Goal: Task Accomplishment & Management: Use online tool/utility

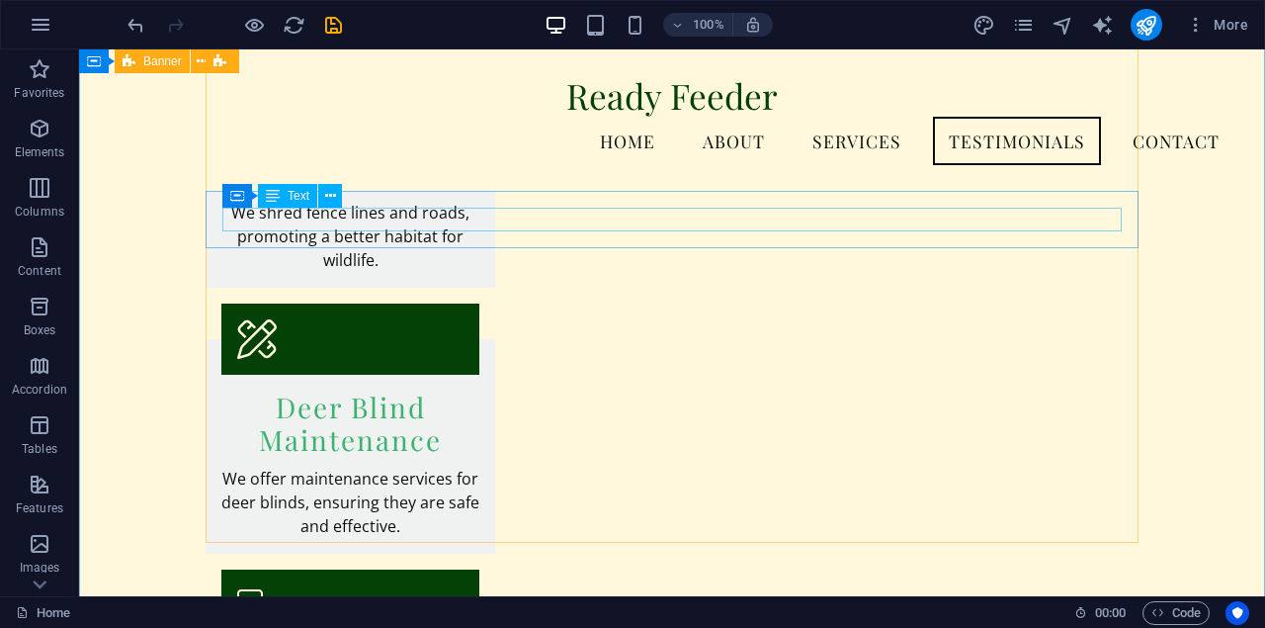
scroll to position [3560, 0]
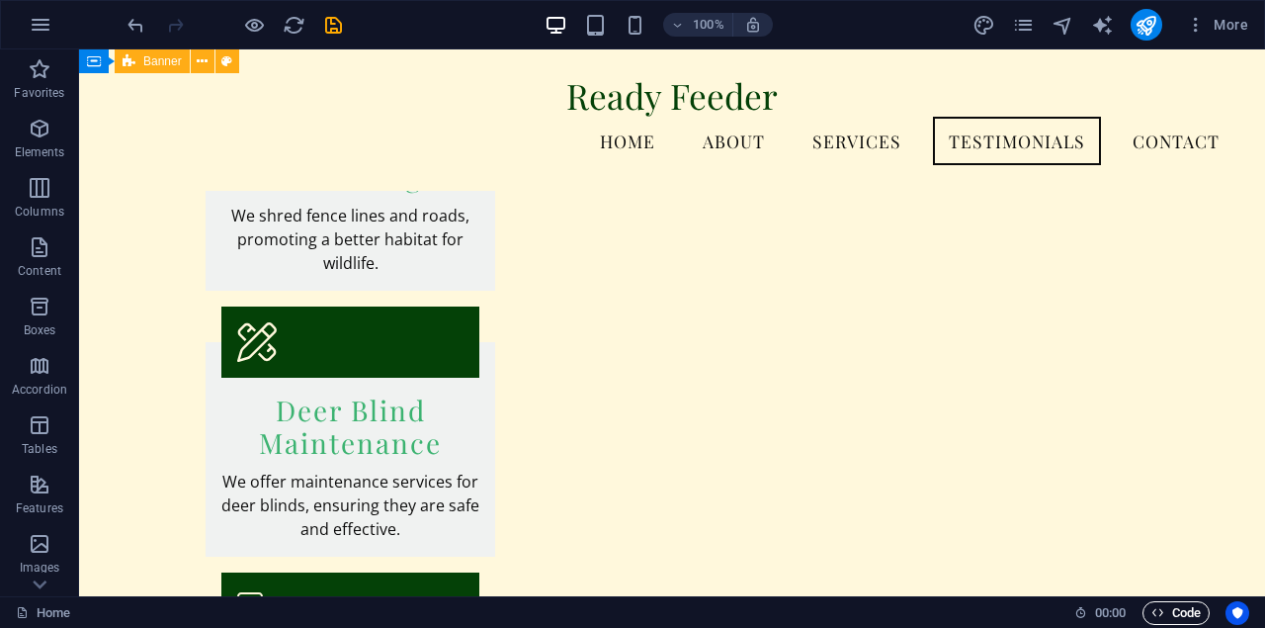
click at [1180, 605] on span "Code" at bounding box center [1176, 613] width 49 height 24
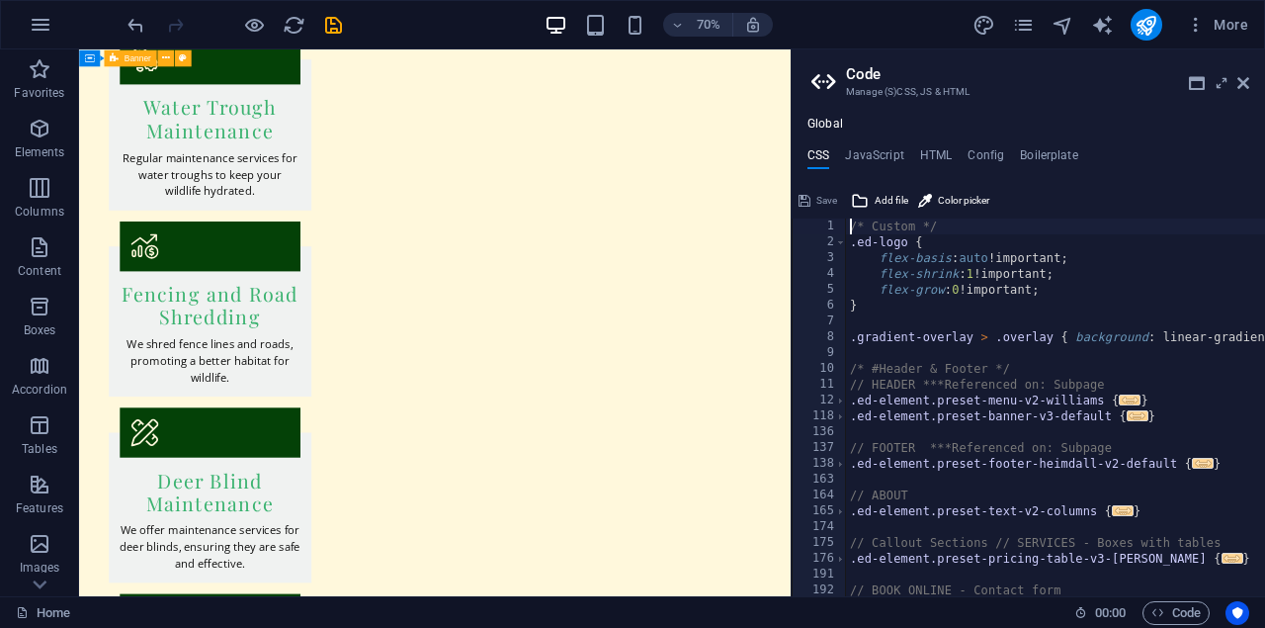
scroll to position [0, 0]
click at [1179, 617] on span "Code" at bounding box center [1176, 613] width 49 height 24
click at [1239, 80] on icon at bounding box center [1244, 83] width 12 height 16
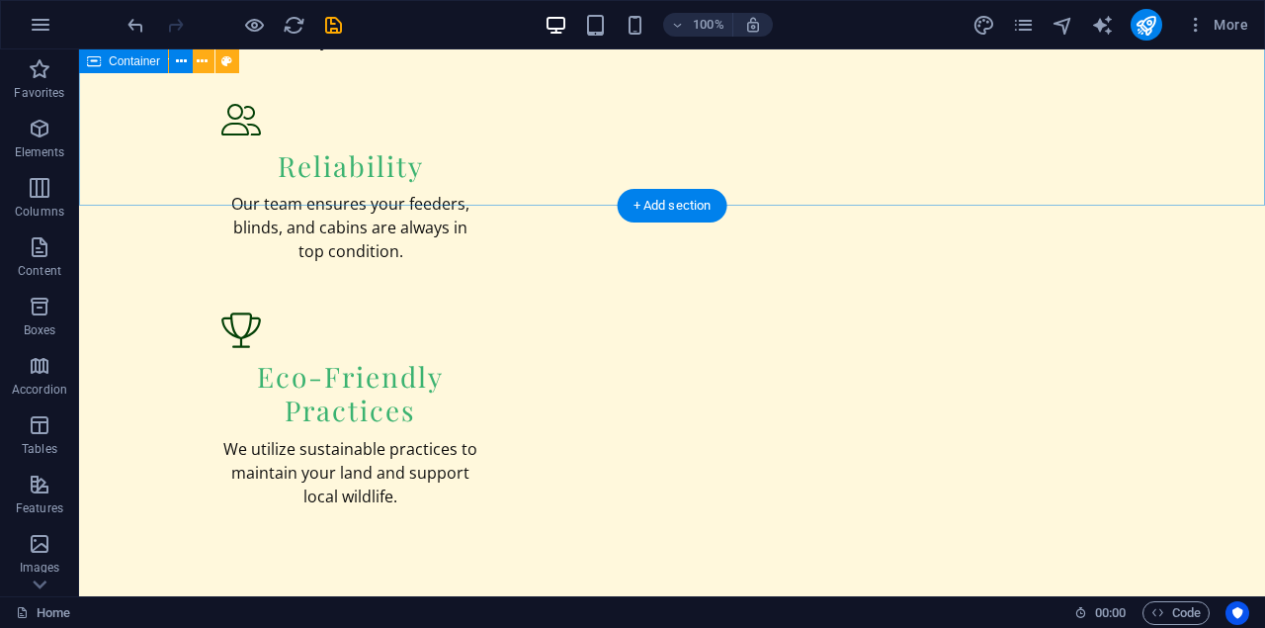
scroll to position [2304, 0]
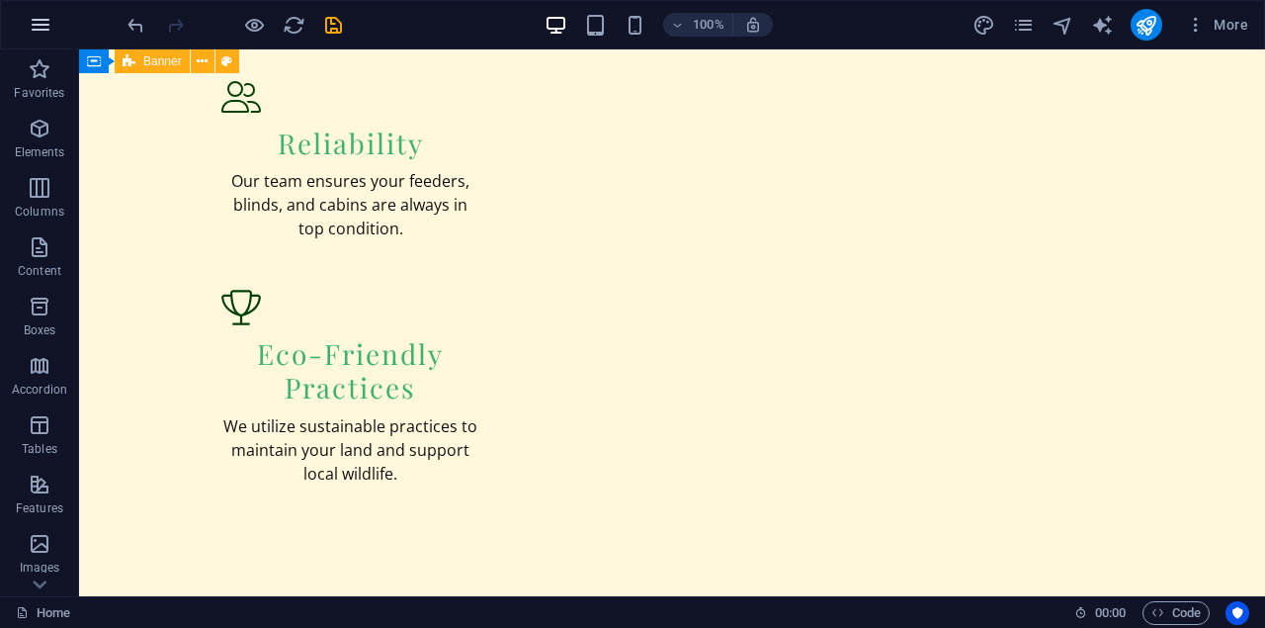
click at [39, 21] on icon "button" at bounding box center [41, 25] width 24 height 24
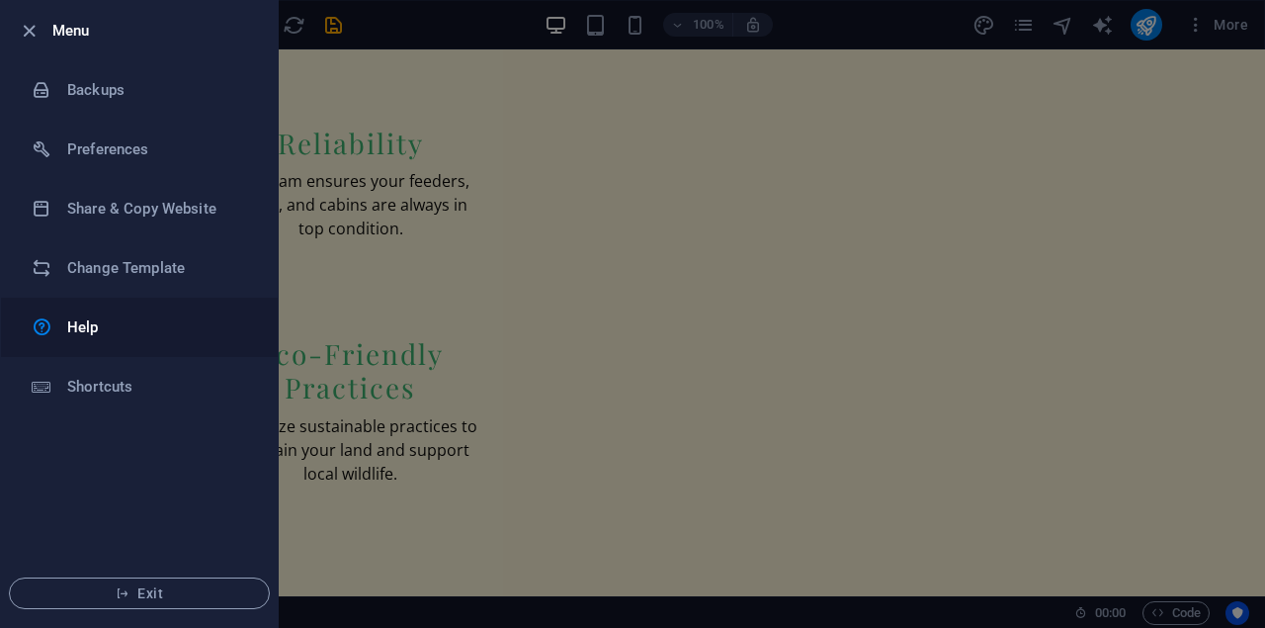
click at [87, 333] on h6 "Help" at bounding box center [158, 327] width 183 height 24
click at [148, 592] on span "Exit" at bounding box center [139, 593] width 227 height 16
click at [23, 34] on icon "button" at bounding box center [29, 31] width 23 height 23
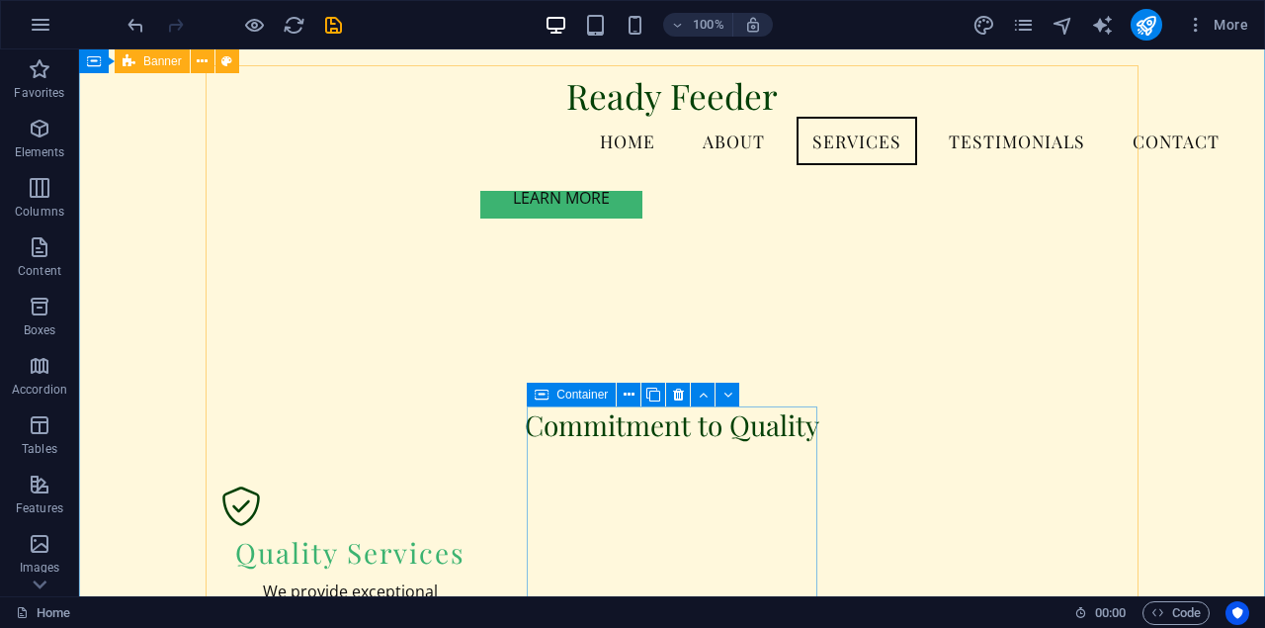
scroll to position [1634, 0]
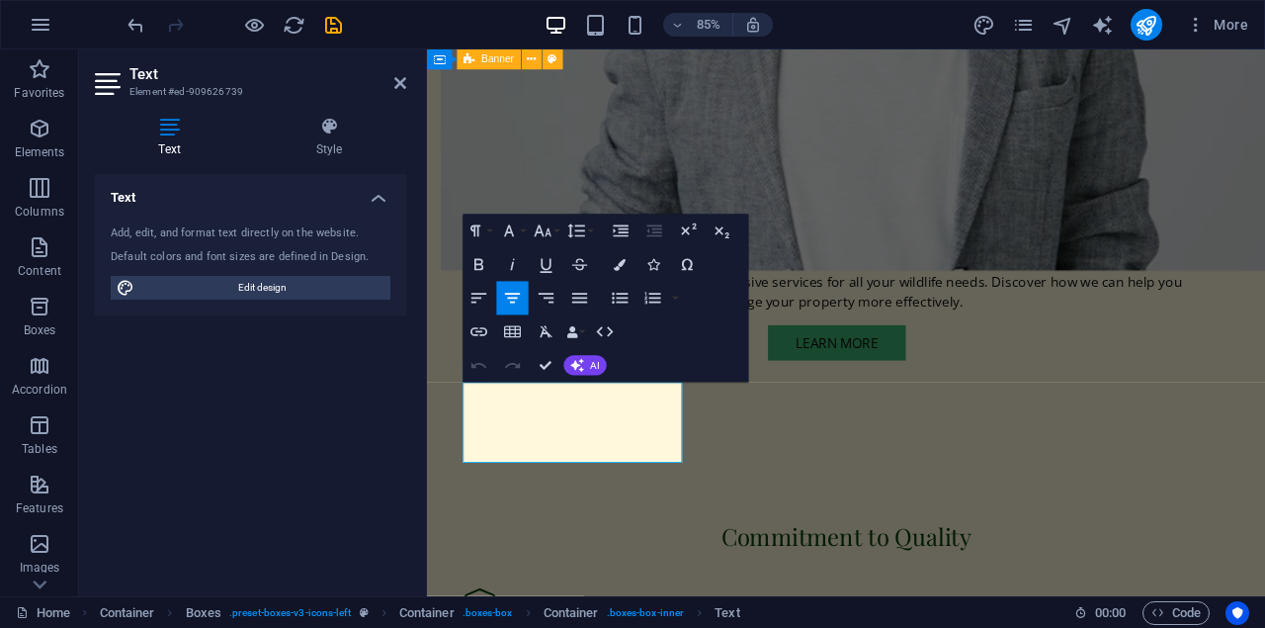
click at [222, 228] on div "Add, edit, and format text directly on the website." at bounding box center [251, 233] width 280 height 17
click at [606, 333] on icon "button" at bounding box center [605, 331] width 20 height 20
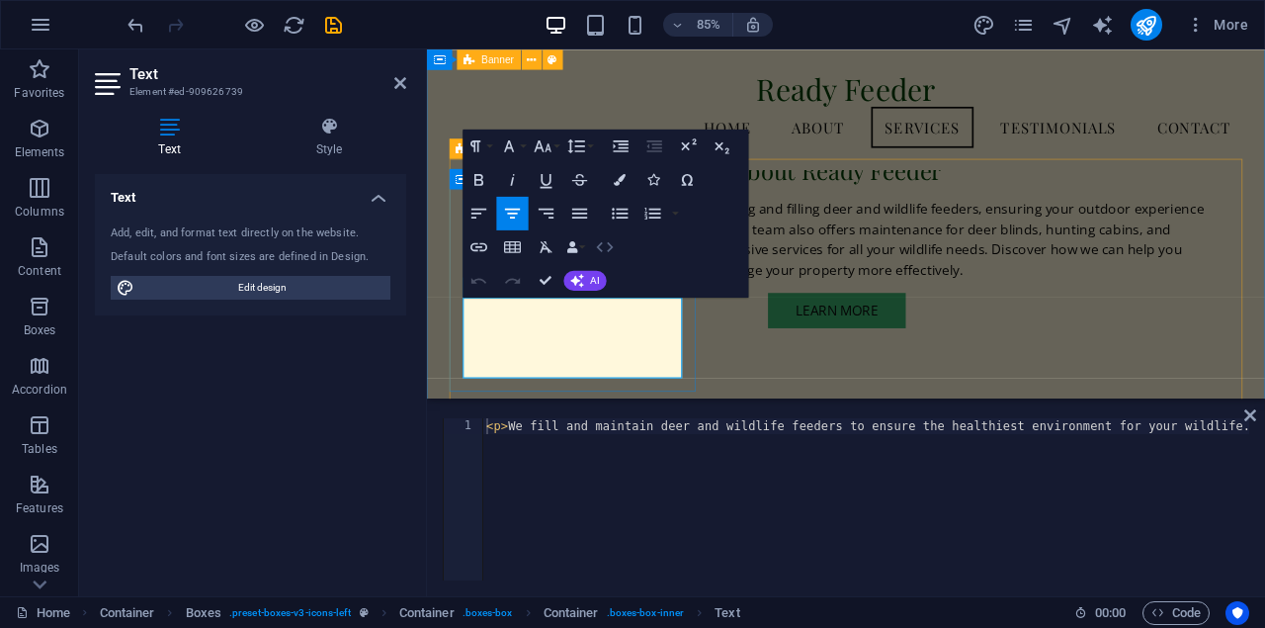
scroll to position [1411, 0]
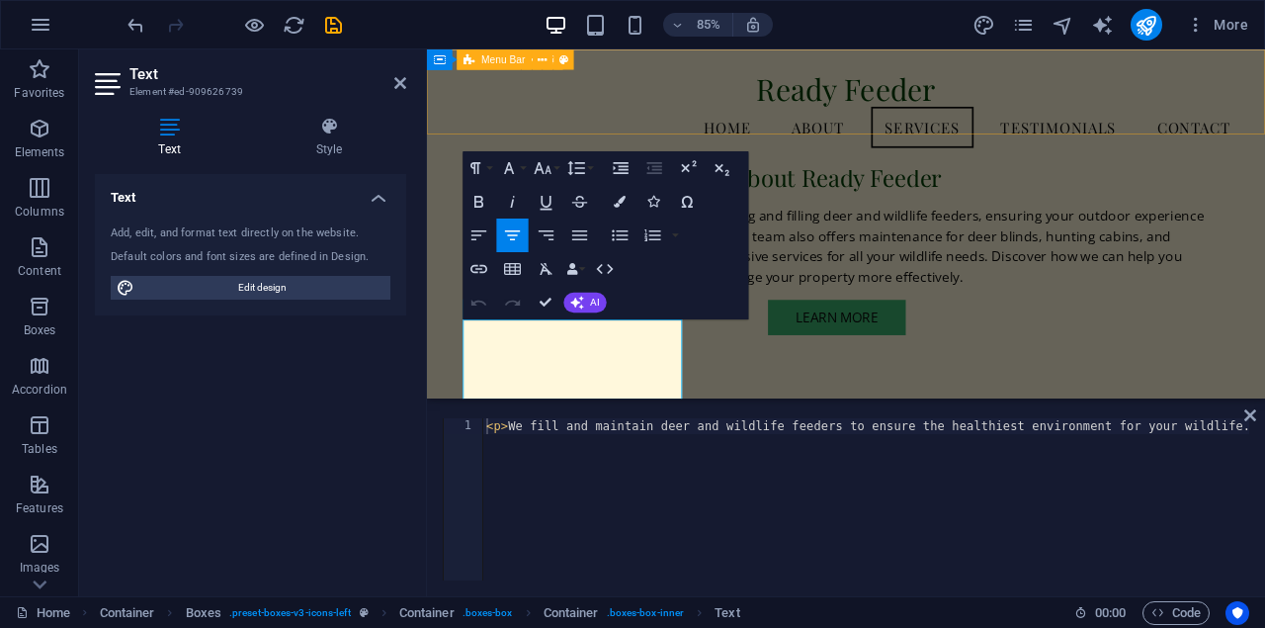
click at [774, 147] on div "Ready Feeder Menu Home About Services Testimonials Contact" at bounding box center [920, 119] width 986 height 141
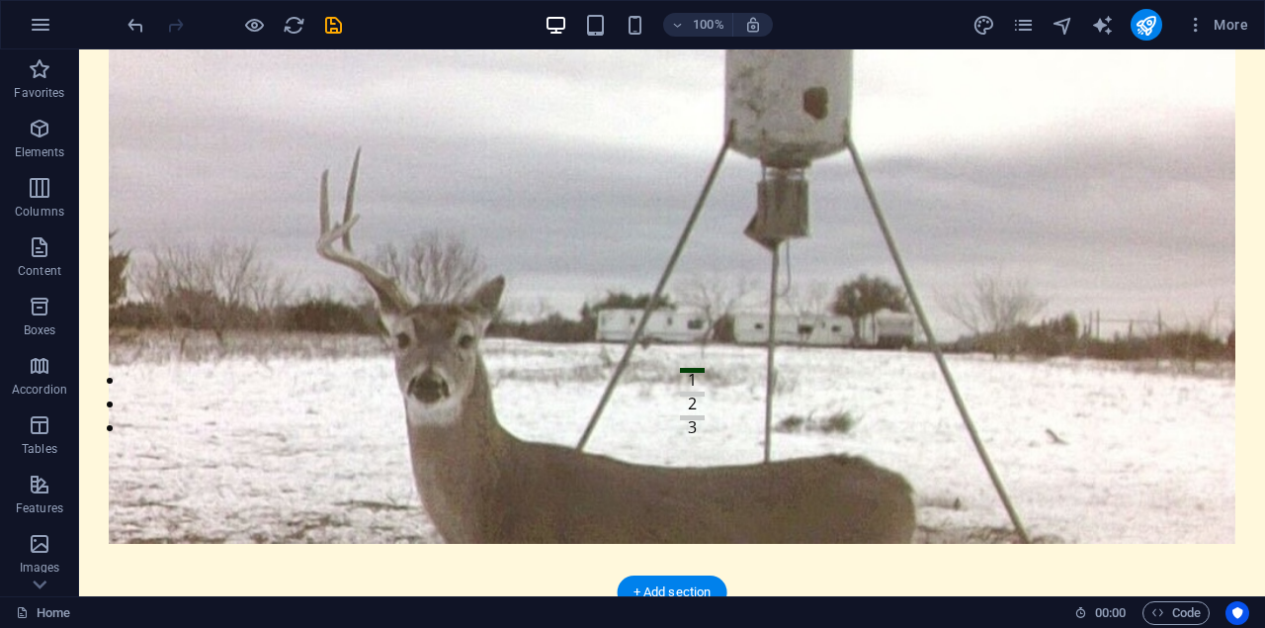
scroll to position [278, 0]
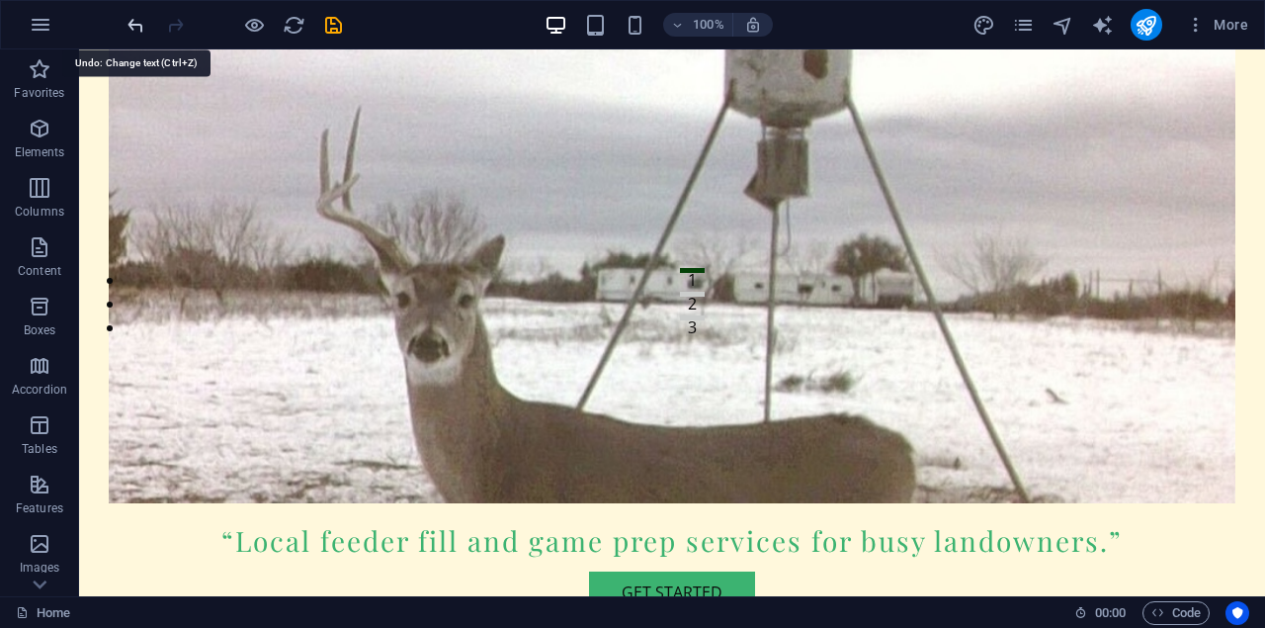
click at [137, 26] on icon "undo" at bounding box center [136, 25] width 23 height 23
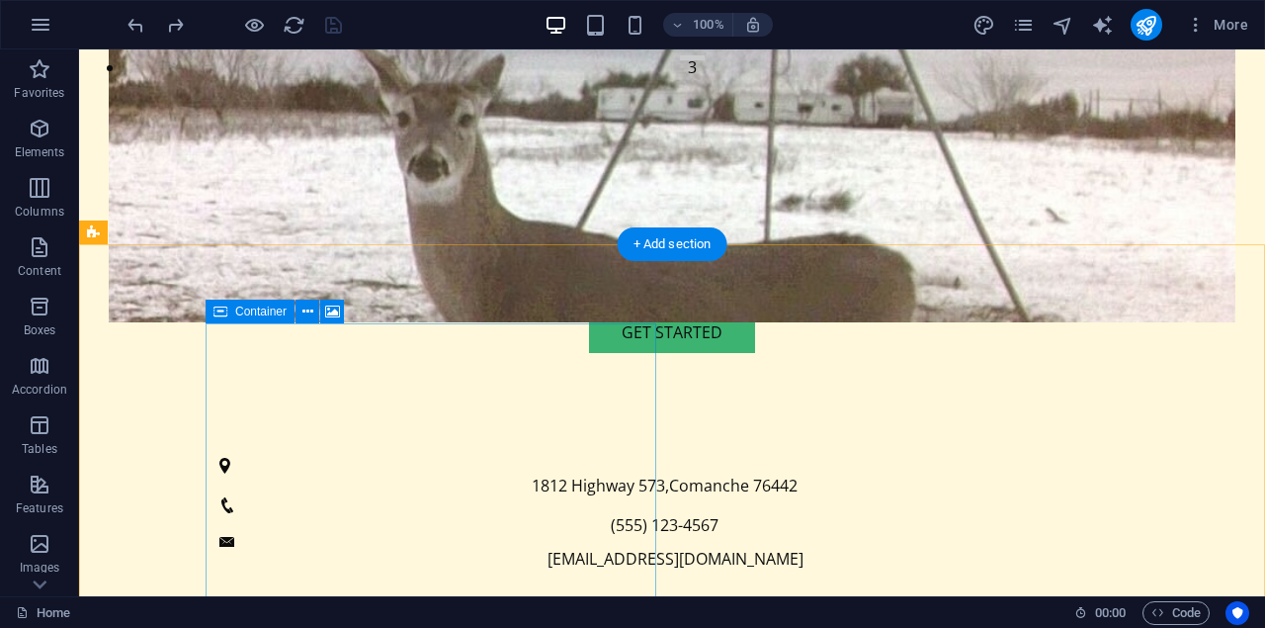
scroll to position [557, 0]
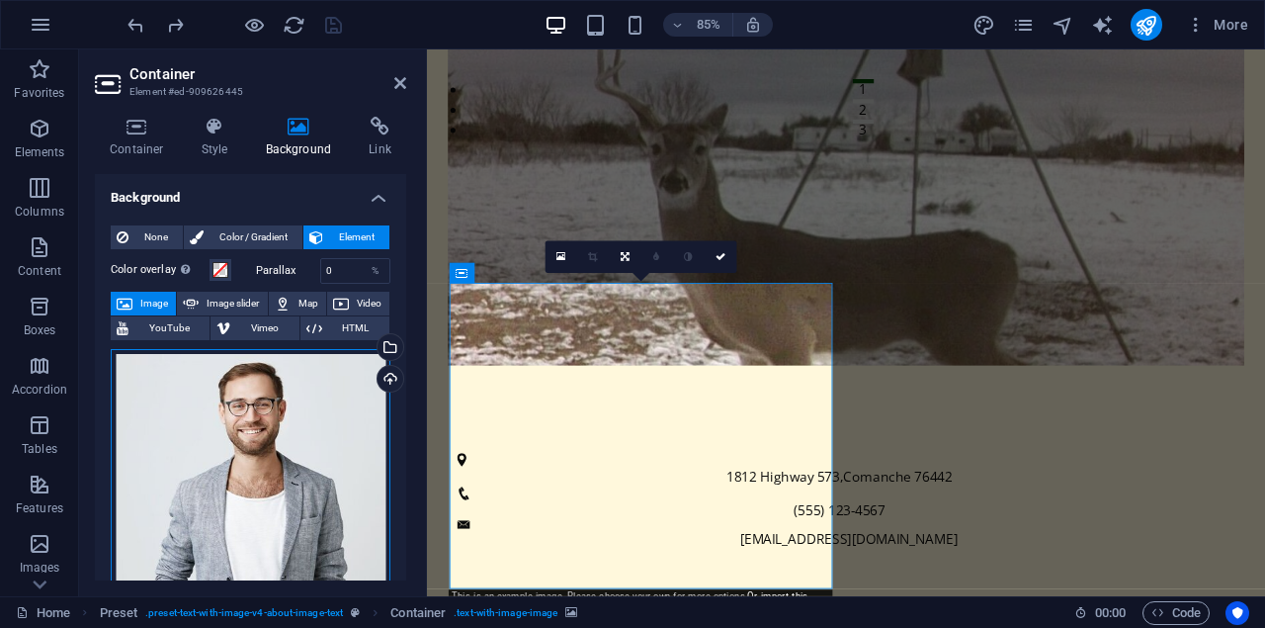
click at [283, 400] on div "Drag files here, click to choose files or select files from Files or our free s…" at bounding box center [251, 489] width 280 height 280
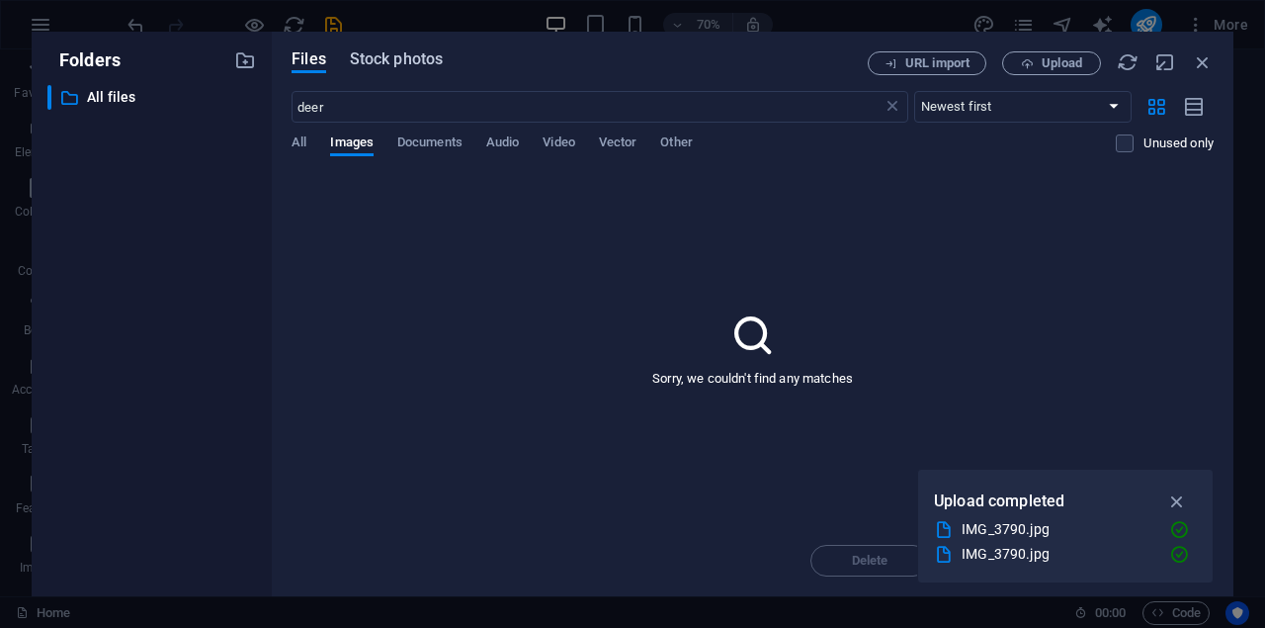
click at [402, 53] on span "Stock photos" at bounding box center [396, 59] width 93 height 24
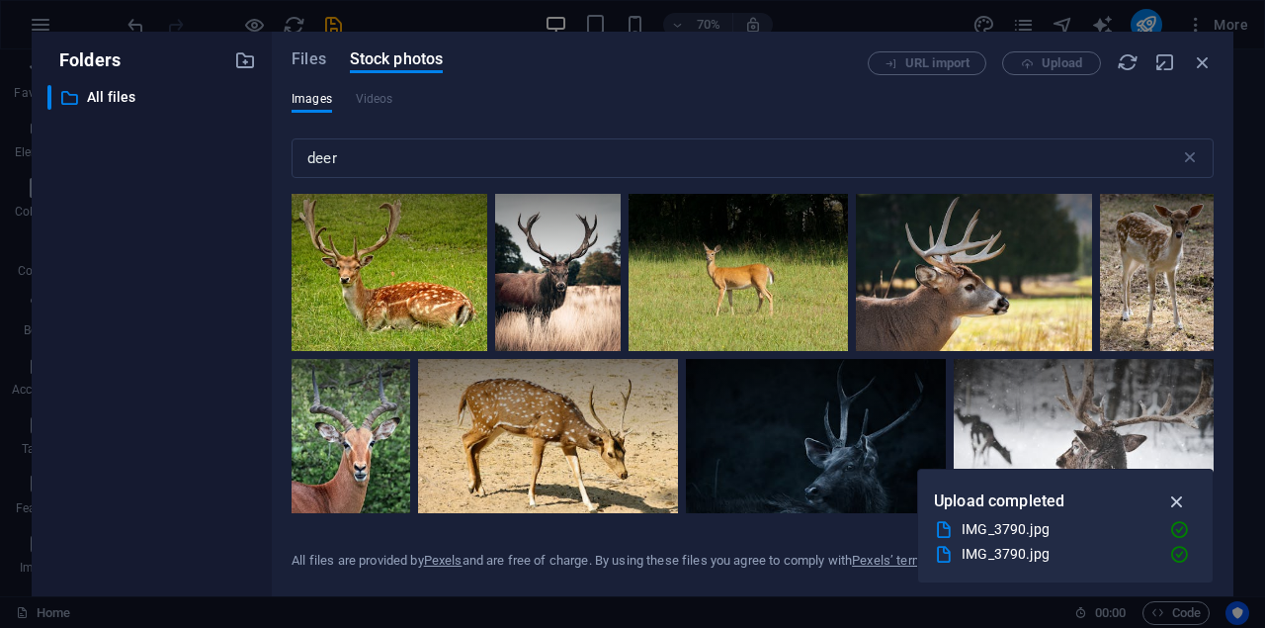
click at [1182, 504] on icon "button" at bounding box center [1177, 501] width 23 height 22
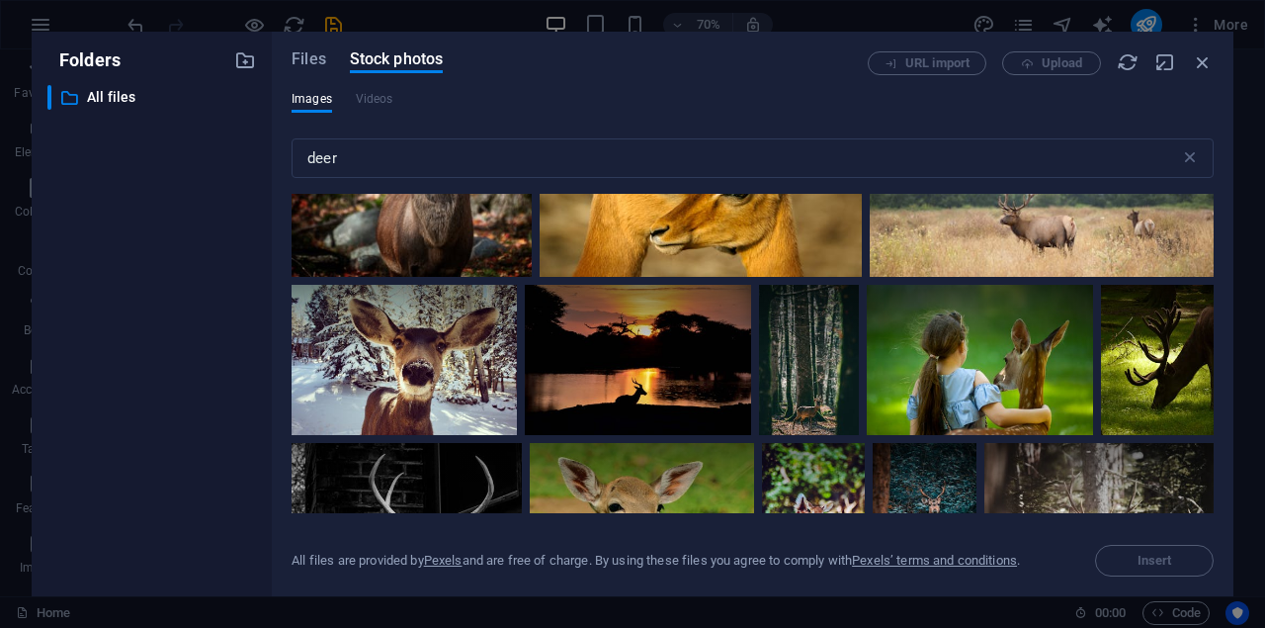
scroll to position [1150, 0]
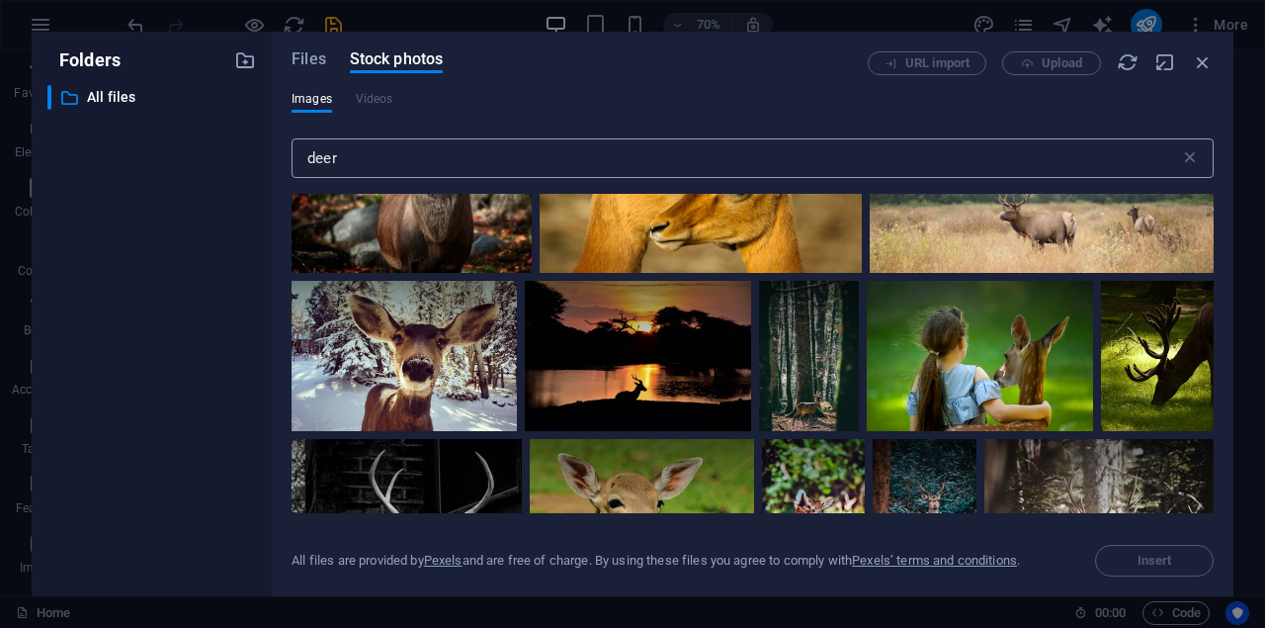
click at [373, 169] on input "deer" at bounding box center [736, 158] width 889 height 40
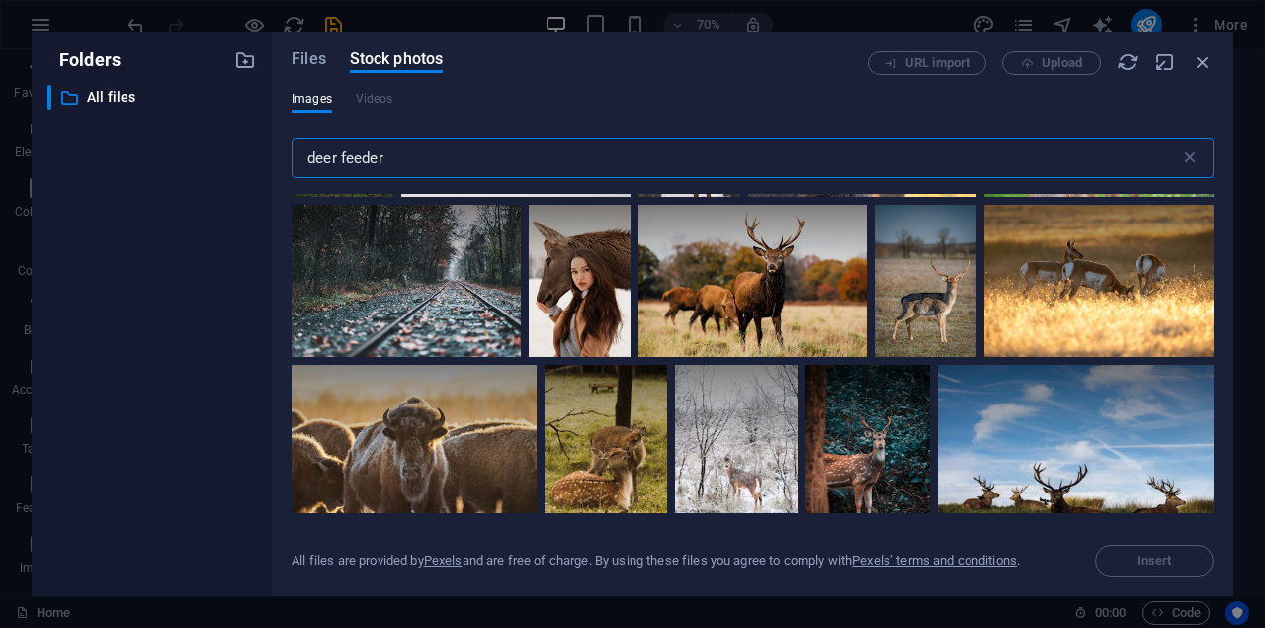
scroll to position [2408, 0]
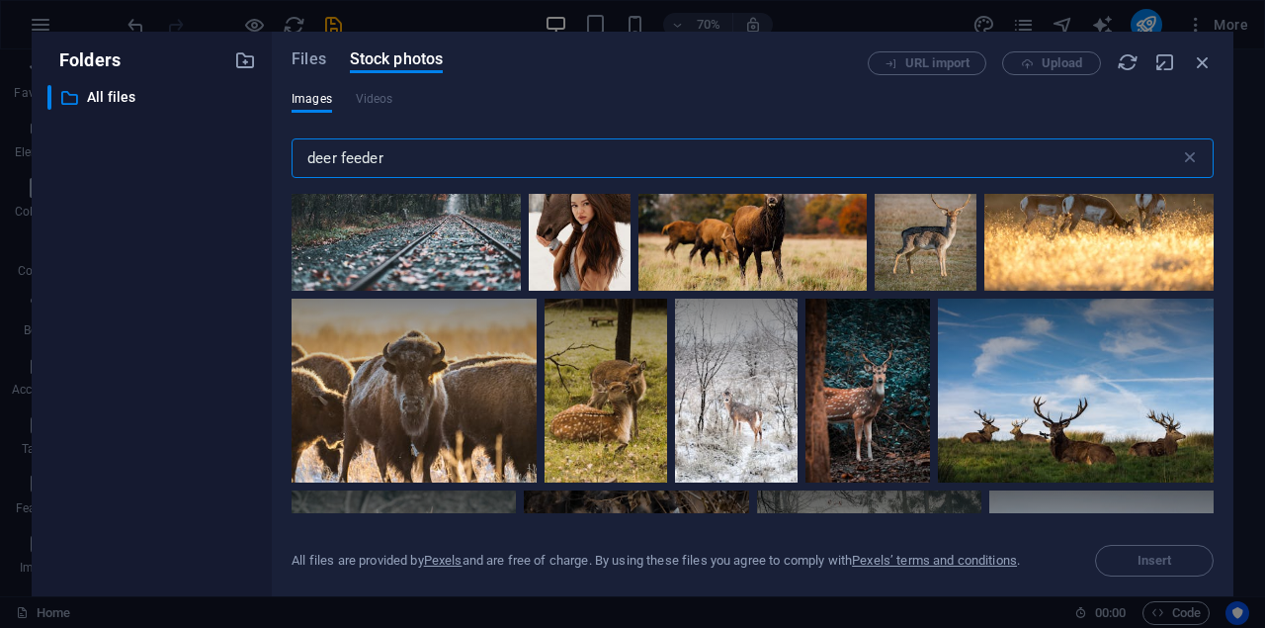
type input "deer feeder"
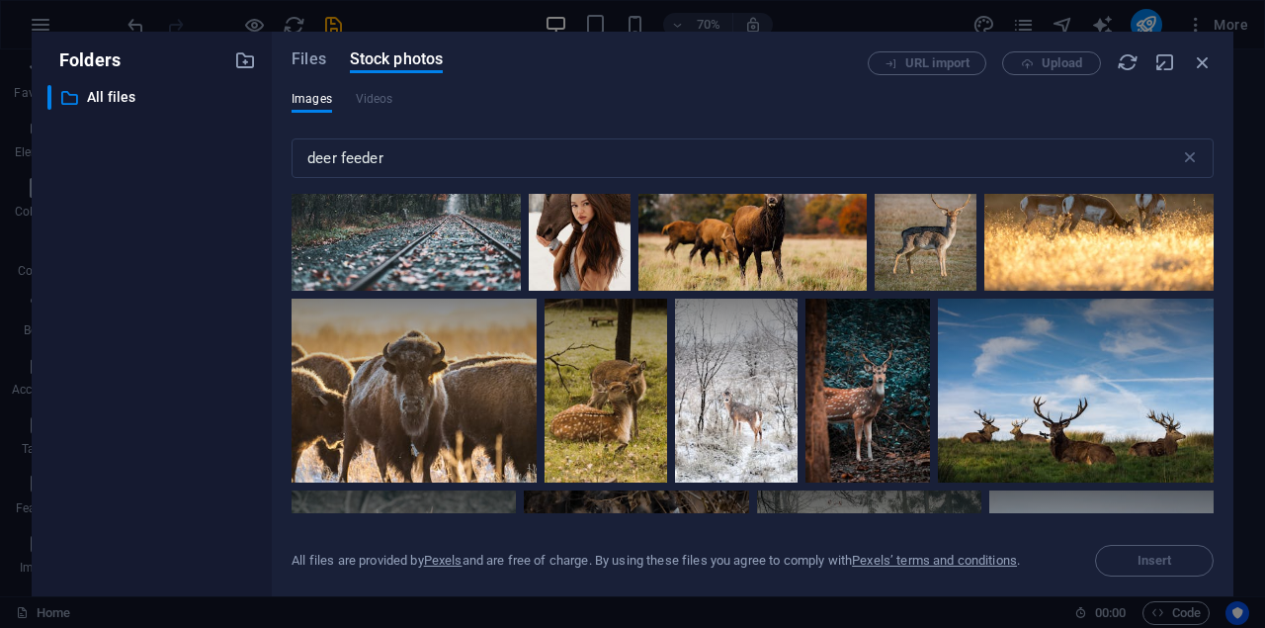
click at [576, 246] on div at bounding box center [580, 214] width 102 height 152
click at [1141, 556] on span "Insert" at bounding box center [1155, 561] width 35 height 12
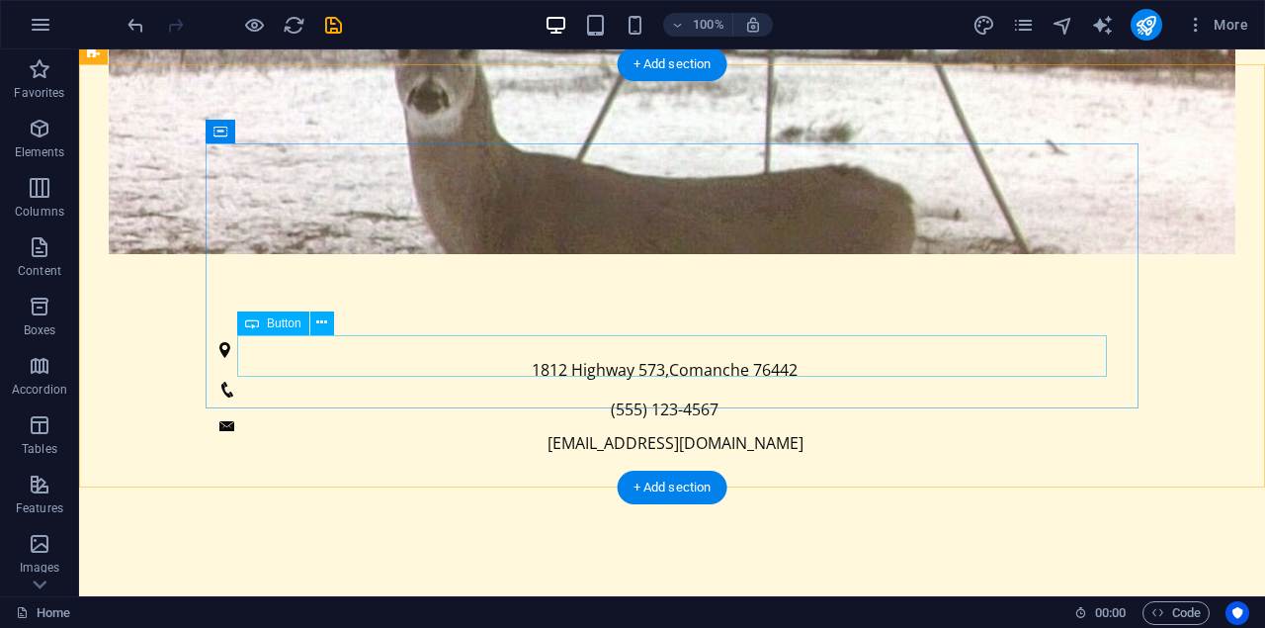
scroll to position [656, 0]
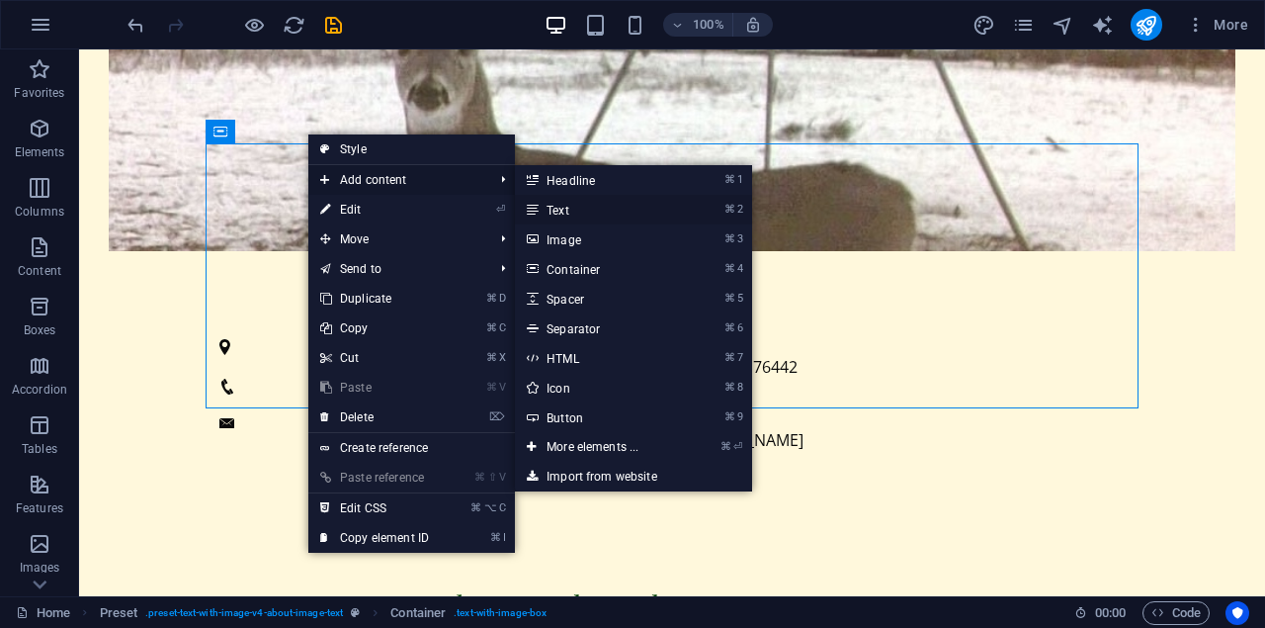
click at [579, 211] on link "⌘ 2 Text" at bounding box center [596, 210] width 163 height 30
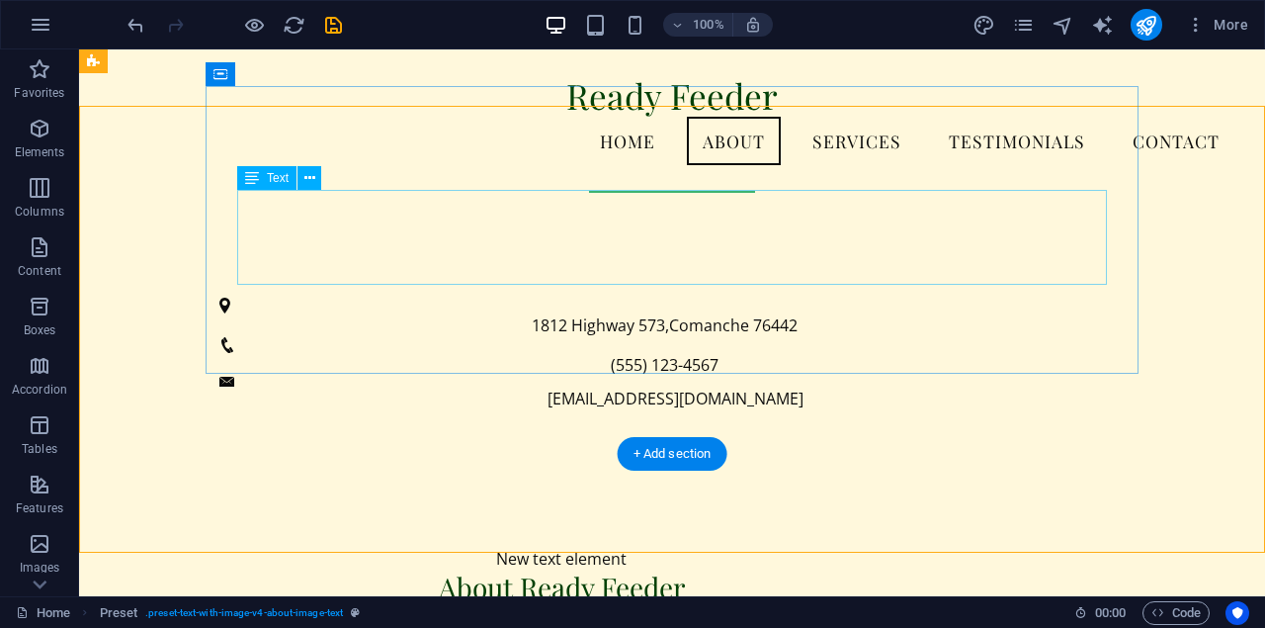
scroll to position [555, 0]
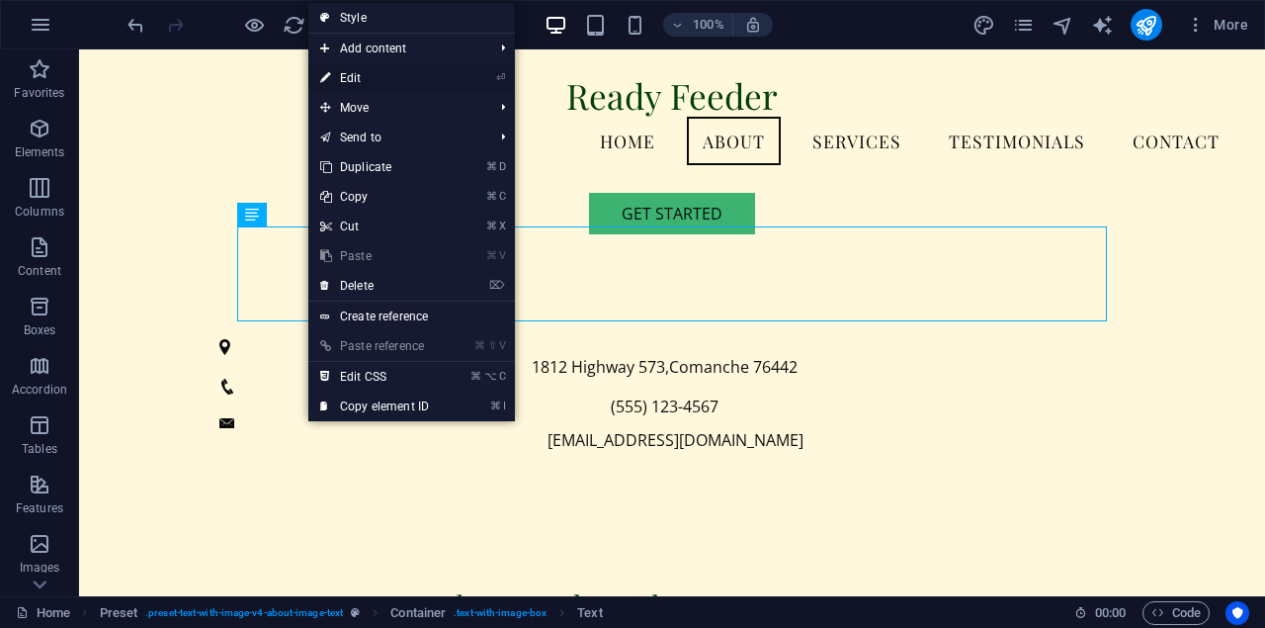
click at [410, 81] on link "⏎ Edit" at bounding box center [374, 78] width 132 height 30
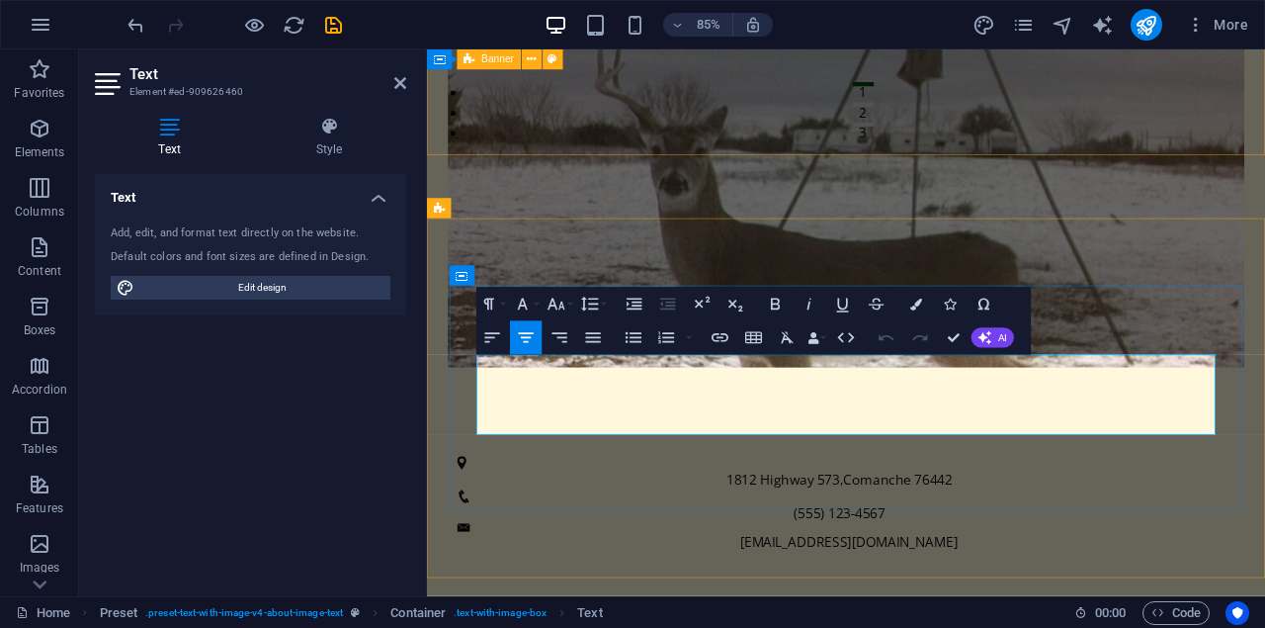
drag, startPoint x: 1029, startPoint y: 419, endPoint x: 906, endPoint y: 429, distance: 123.0
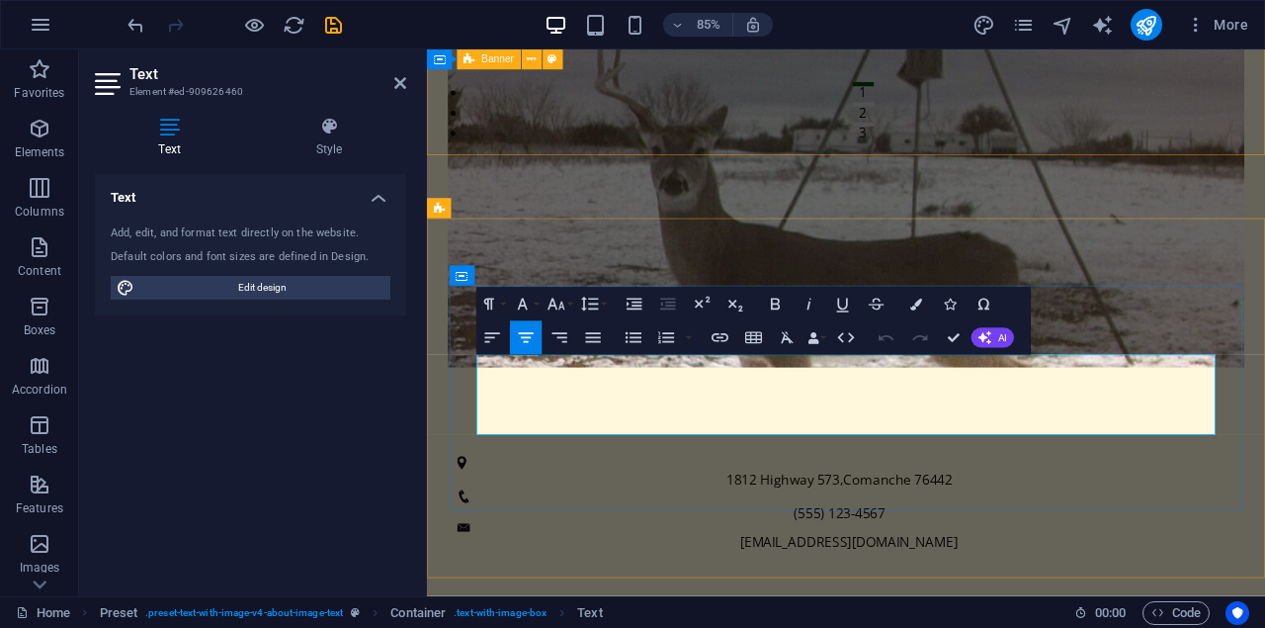
drag, startPoint x: 1009, startPoint y: 421, endPoint x: 1017, endPoint y: 433, distance: 14.3
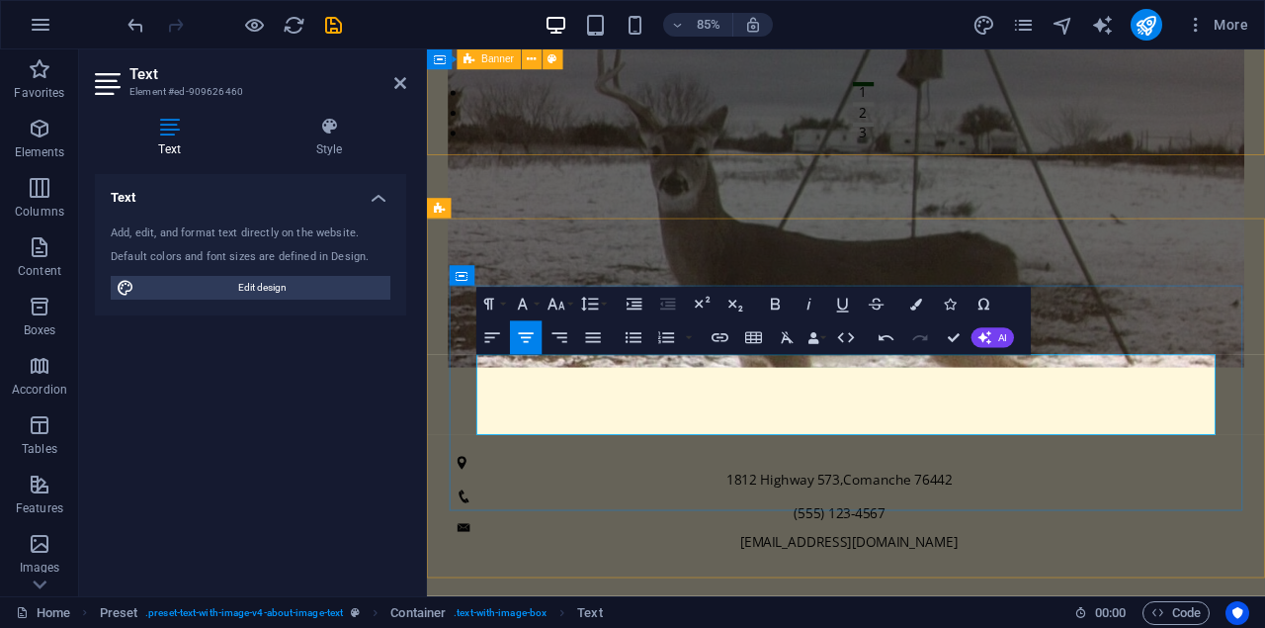
drag, startPoint x: 504, startPoint y: 471, endPoint x: 712, endPoint y: 469, distance: 207.6
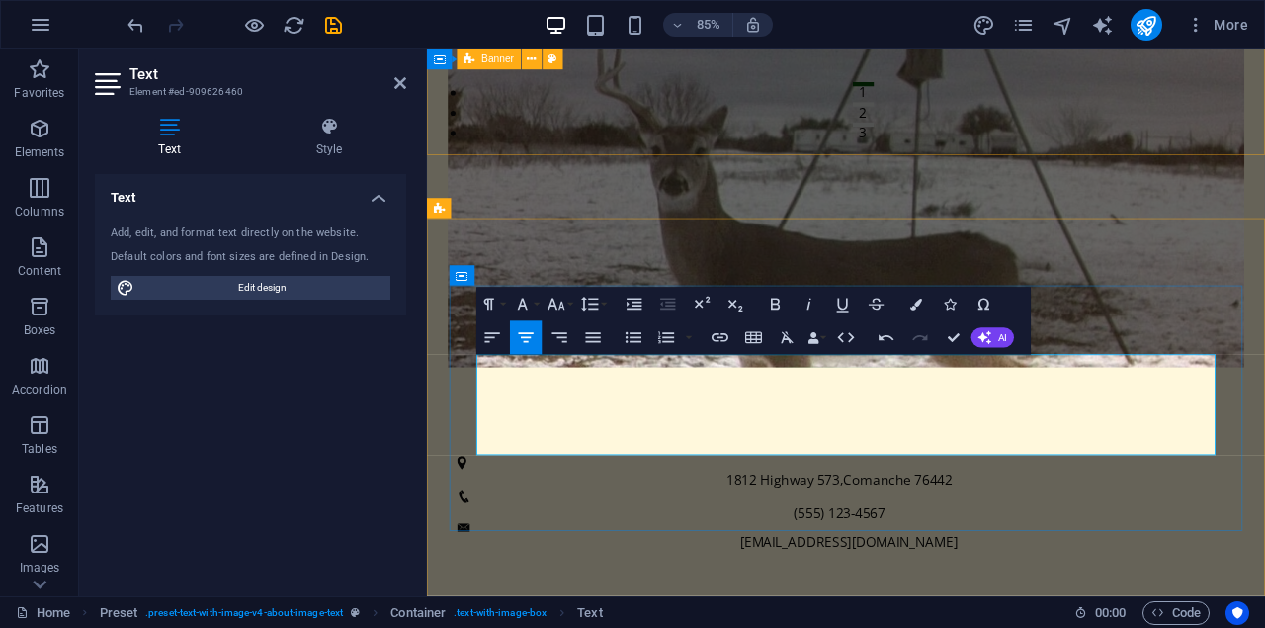
drag, startPoint x: 501, startPoint y: 471, endPoint x: 979, endPoint y: 476, distance: 477.4
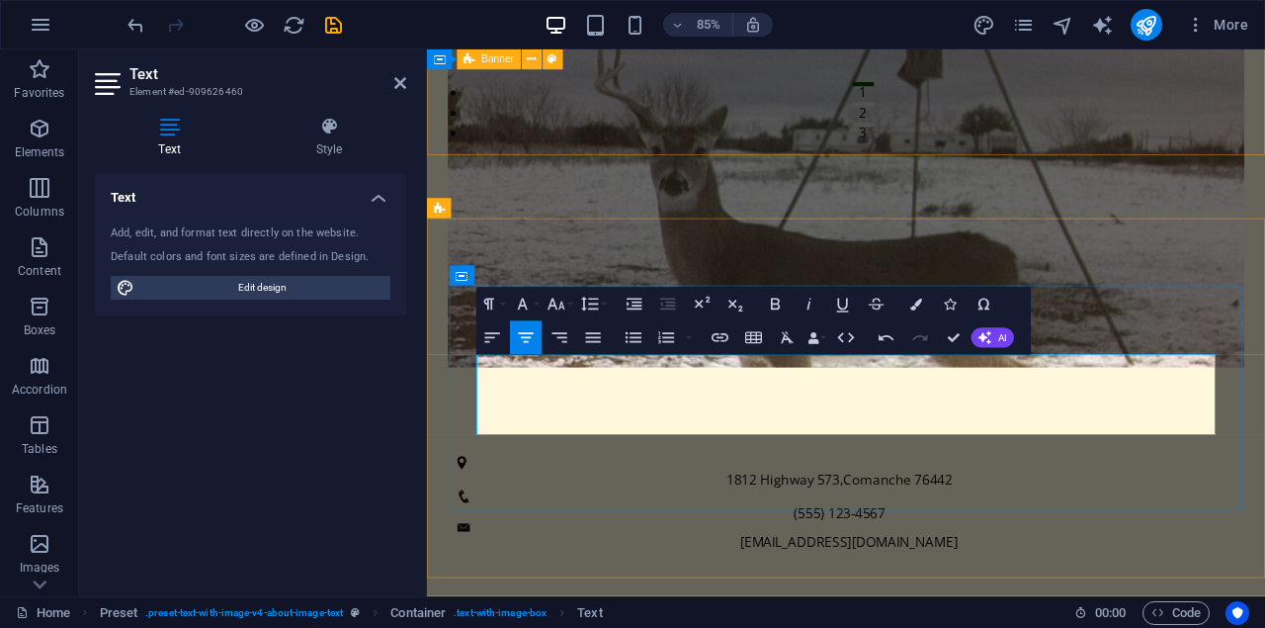
drag, startPoint x: 1148, startPoint y: 443, endPoint x: 1213, endPoint y: 473, distance: 72.1
drag, startPoint x: 781, startPoint y: 468, endPoint x: 488, endPoint y: 475, distance: 292.7
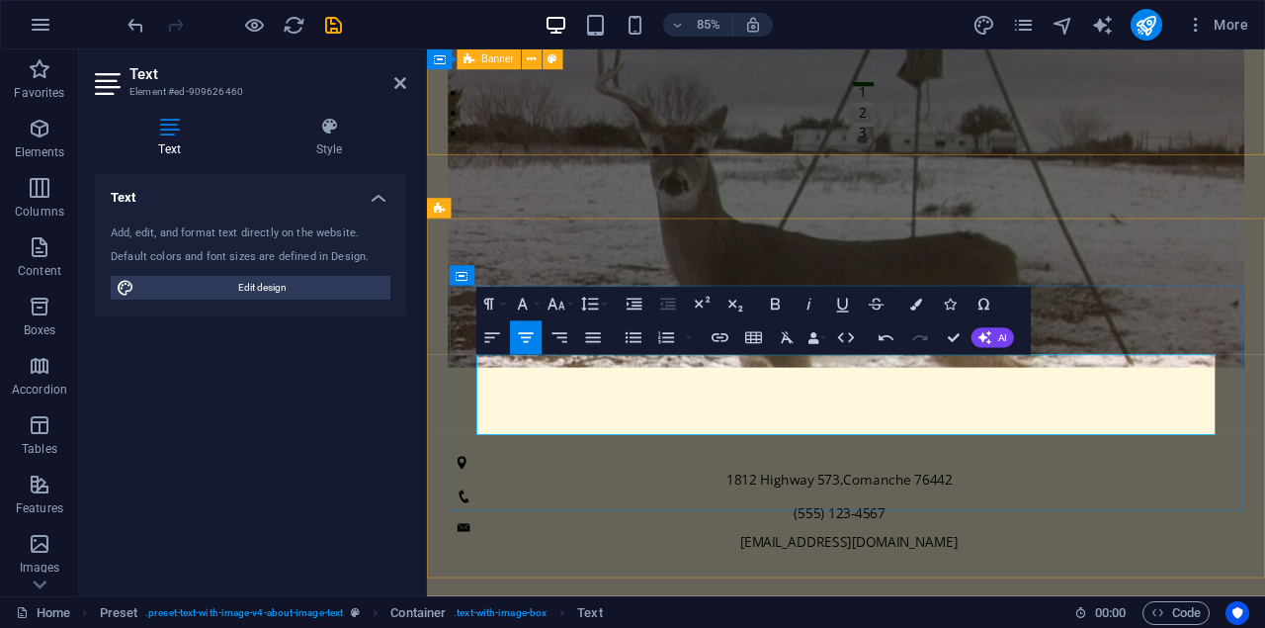
drag, startPoint x: 1308, startPoint y: 488, endPoint x: 490, endPoint y: 414, distance: 820.8
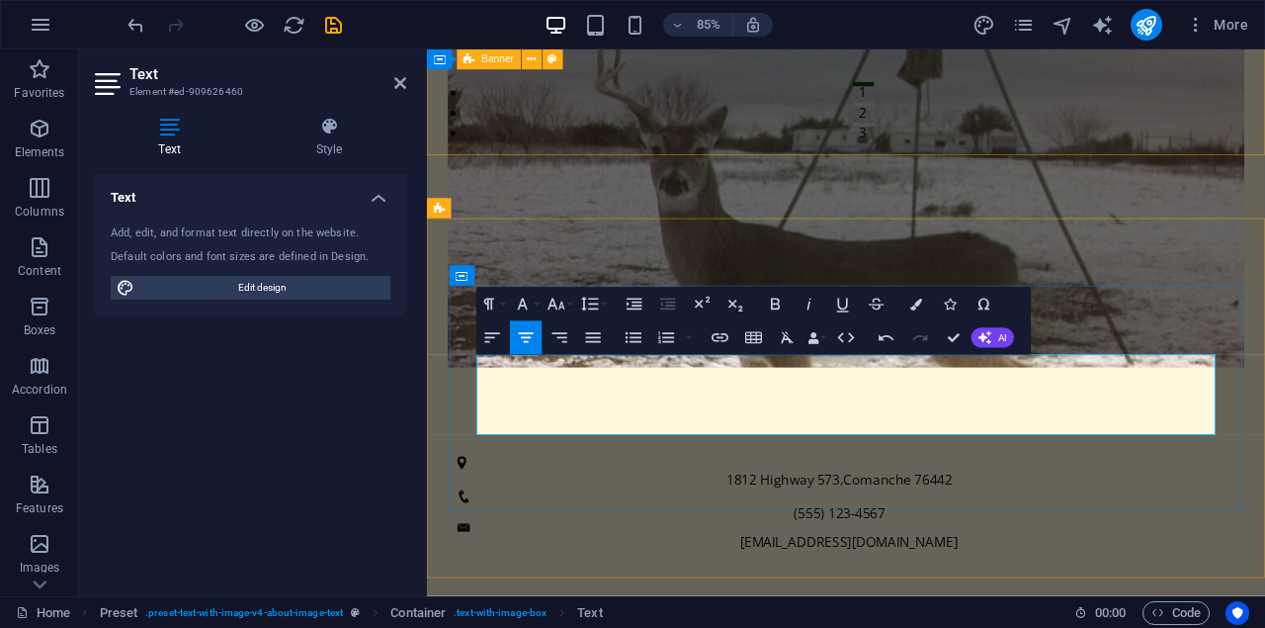
copy p "At Ready Feeder, we specialize in maintaining and filling your feeders, keeping…"
